Goal: Information Seeking & Learning: Learn about a topic

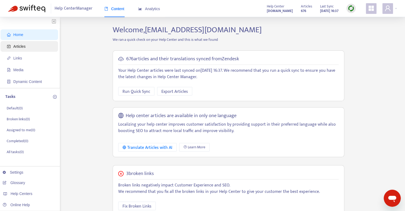
click at [20, 47] on span "Articles" at bounding box center [19, 46] width 12 height 4
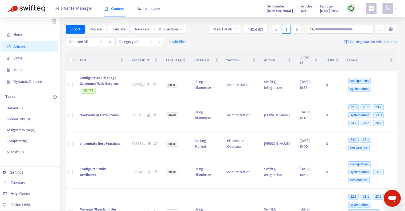
click at [101, 42] on div "Section: All" at bounding box center [86, 42] width 40 height 8
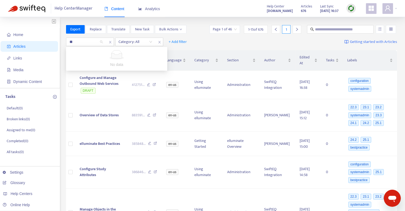
type input "*"
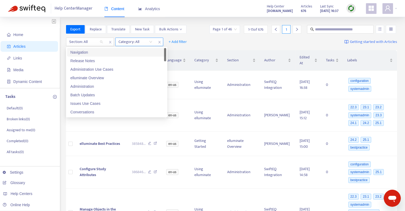
click at [150, 42] on div "Category: All" at bounding box center [135, 42] width 40 height 8
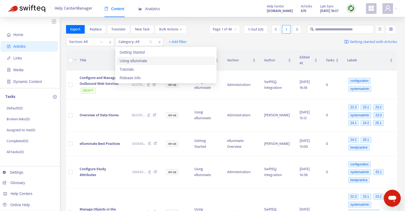
click at [141, 62] on div "Using elluminate" at bounding box center [165, 61] width 93 height 6
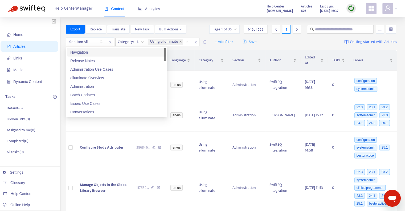
click at [100, 42] on div "Section: All" at bounding box center [86, 42] width 40 height 8
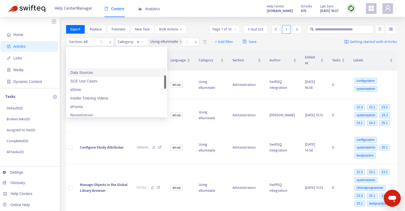
scroll to position [160, 0]
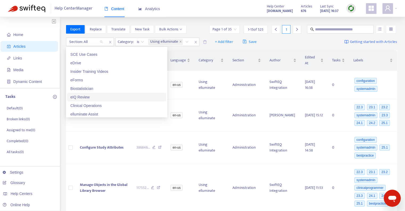
click at [85, 97] on div "eIQ Review" at bounding box center [116, 97] width 93 height 6
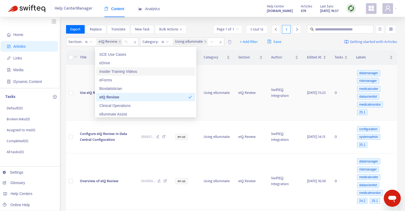
click at [217, 69] on td "Using elluminate" at bounding box center [216, 93] width 35 height 56
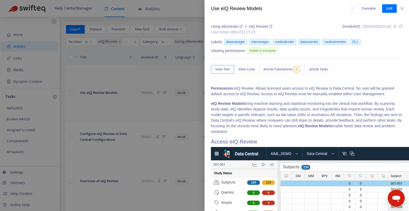
click at [163, 77] on div at bounding box center [204, 105] width 409 height 211
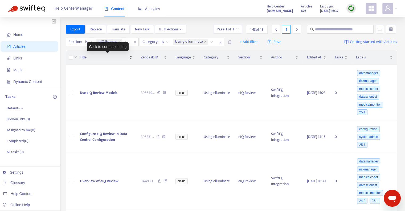
click at [81, 57] on span "Title" at bounding box center [104, 57] width 48 height 6
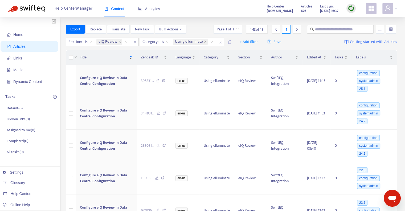
click at [81, 57] on span "Title" at bounding box center [104, 57] width 48 height 6
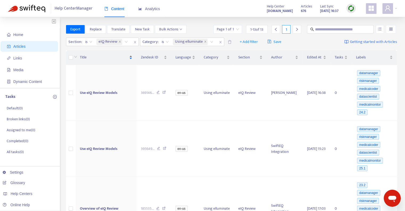
click at [81, 57] on span "Title" at bounding box center [104, 57] width 48 height 6
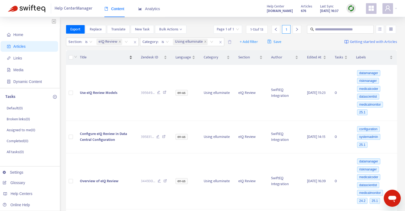
click at [81, 57] on span "Title" at bounding box center [104, 57] width 48 height 6
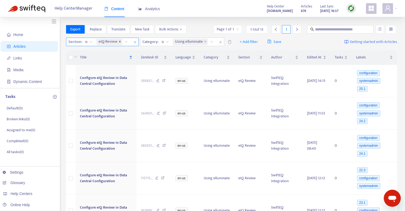
click at [118, 41] on icon "close" at bounding box center [119, 41] width 3 height 3
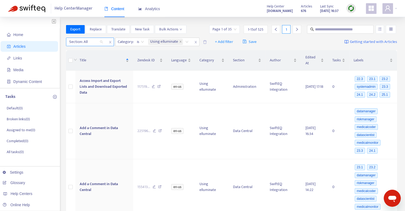
click at [102, 42] on div "Section: All" at bounding box center [86, 42] width 40 height 8
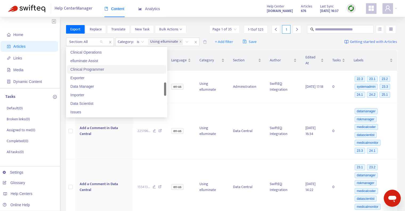
scroll to position [186, 0]
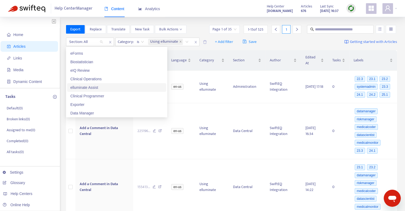
click at [87, 87] on div "elluminate Assist" at bounding box center [116, 87] width 93 height 6
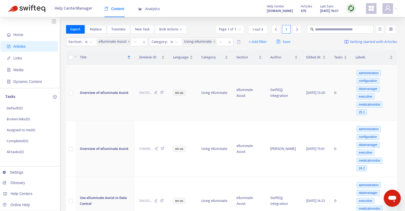
click at [220, 70] on td "Using elluminate" at bounding box center [214, 93] width 35 height 56
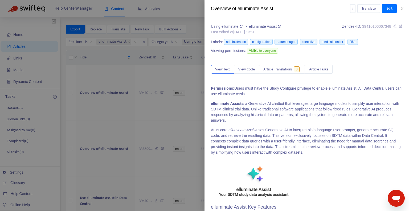
click at [159, 66] on div at bounding box center [204, 105] width 409 height 211
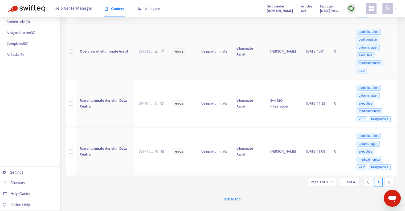
scroll to position [106, 0]
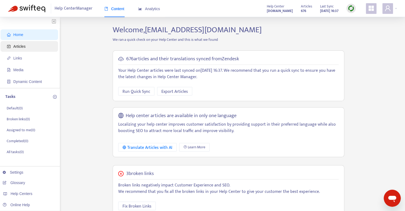
click at [21, 48] on span "Articles" at bounding box center [19, 46] width 12 height 4
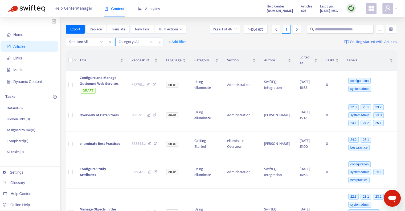
click at [151, 42] on div "Category: All" at bounding box center [135, 42] width 40 height 8
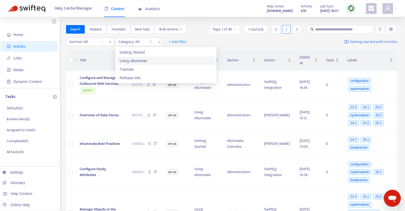
click at [145, 61] on div "Using elluminate" at bounding box center [165, 61] width 93 height 6
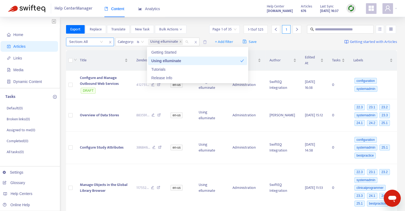
click at [99, 42] on div at bounding box center [83, 42] width 32 height 6
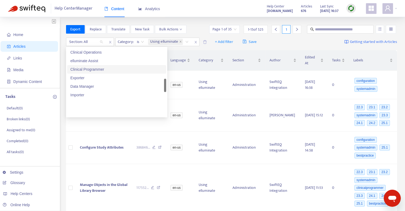
scroll to position [186, 0]
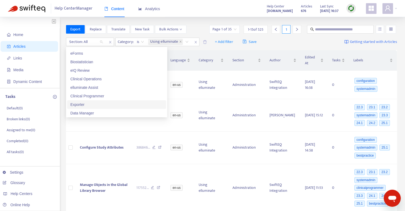
click at [82, 105] on div "Exporter" at bounding box center [116, 104] width 93 height 6
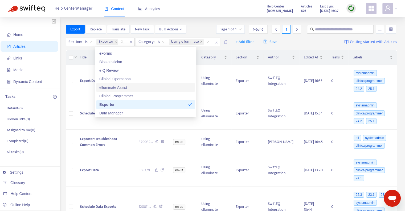
click at [304, 42] on div "Section : is Exporter Category : is Using elluminate + Add filter Save Getting …" at bounding box center [231, 42] width 331 height 13
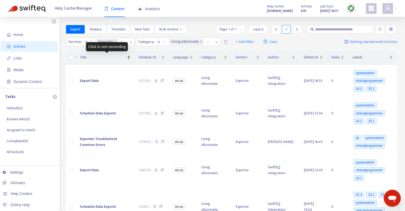
click at [84, 56] on span "Title" at bounding box center [103, 57] width 46 height 6
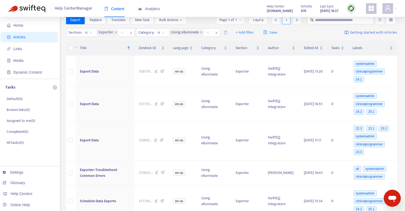
scroll to position [0, 0]
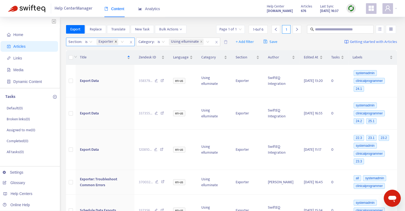
click at [115, 41] on icon "close" at bounding box center [115, 41] width 3 height 3
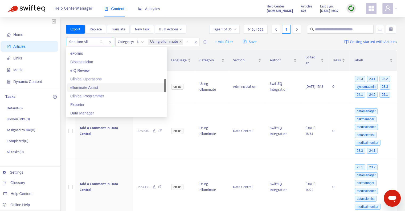
click at [102, 42] on div "Section: All" at bounding box center [86, 42] width 40 height 8
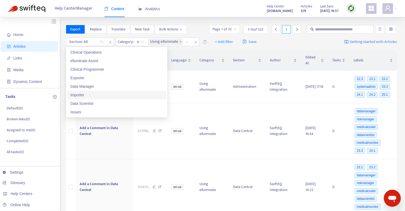
click at [75, 95] on div "Importer" at bounding box center [116, 95] width 93 height 6
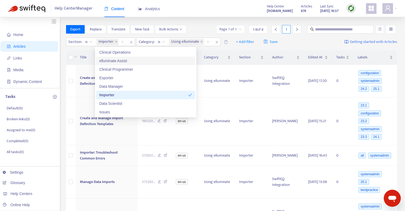
click at [61, 40] on div "Home Articles Links Media Dynamic Content Tasks Default ( 0 ) Broken links ( 0 …" at bounding box center [202, 195] width 389 height 340
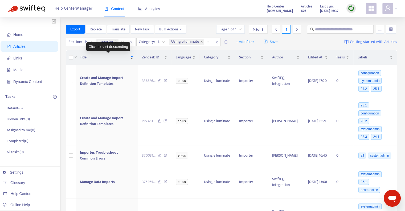
click at [82, 57] on span "Title" at bounding box center [104, 57] width 49 height 6
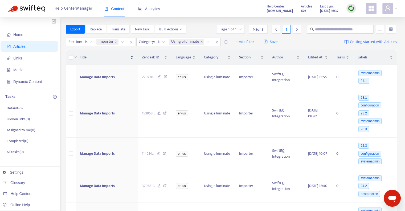
click at [82, 57] on span "Title" at bounding box center [104, 57] width 49 height 6
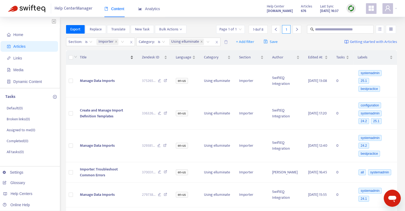
click at [82, 57] on span "Title" at bounding box center [104, 57] width 49 height 6
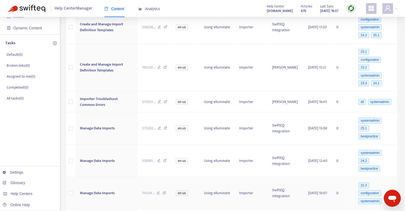
scroll to position [0, 0]
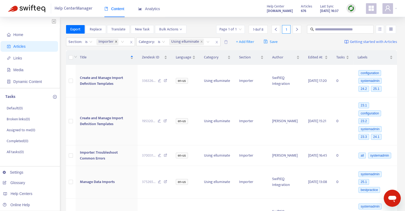
click at [116, 40] on icon "close" at bounding box center [116, 41] width 3 height 3
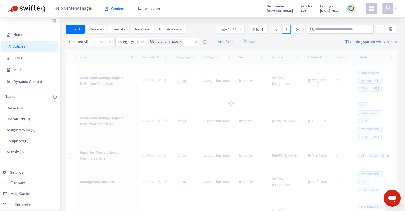
click at [101, 42] on div "Section: All" at bounding box center [86, 42] width 40 height 8
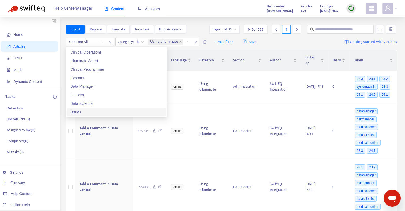
click at [84, 113] on div "Issues" at bounding box center [116, 112] width 93 height 6
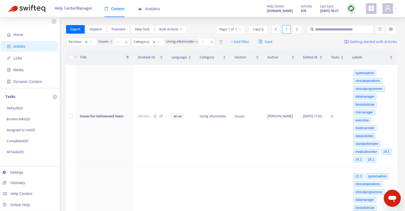
click at [313, 43] on div "Section : is Issues Category : is Using elluminate + Add filter Save Getting st…" at bounding box center [231, 42] width 331 height 13
click at [81, 57] on span "Title" at bounding box center [102, 57] width 45 height 6
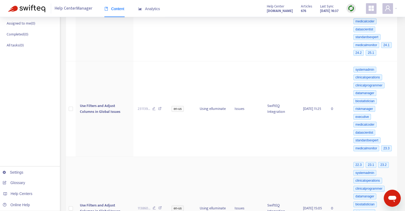
scroll to position [27, 0]
